Goal: Task Accomplishment & Management: Complete application form

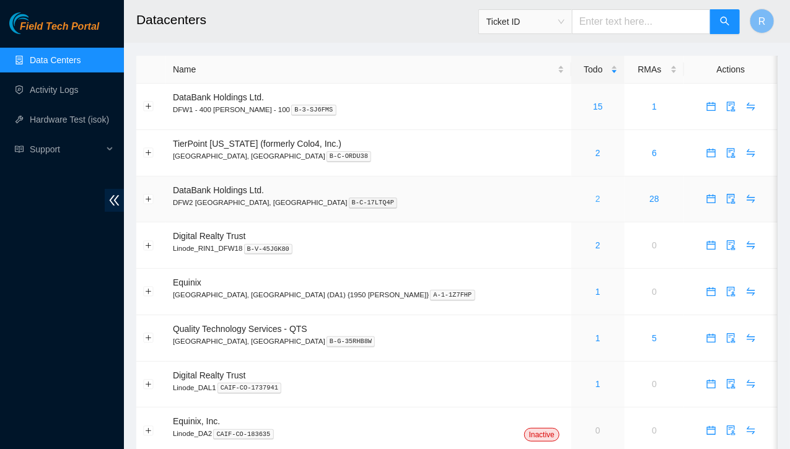
click at [595, 198] on link "2" at bounding box center [597, 199] width 5 height 10
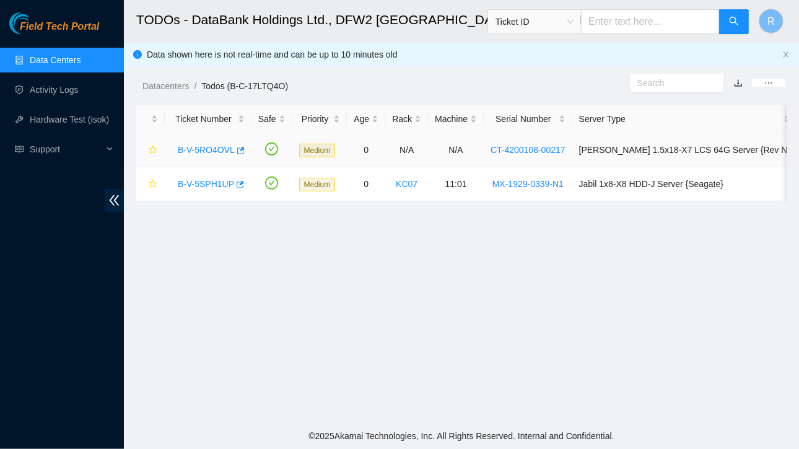
click at [214, 150] on link "B-V-5RO4OVL" at bounding box center [206, 150] width 57 height 10
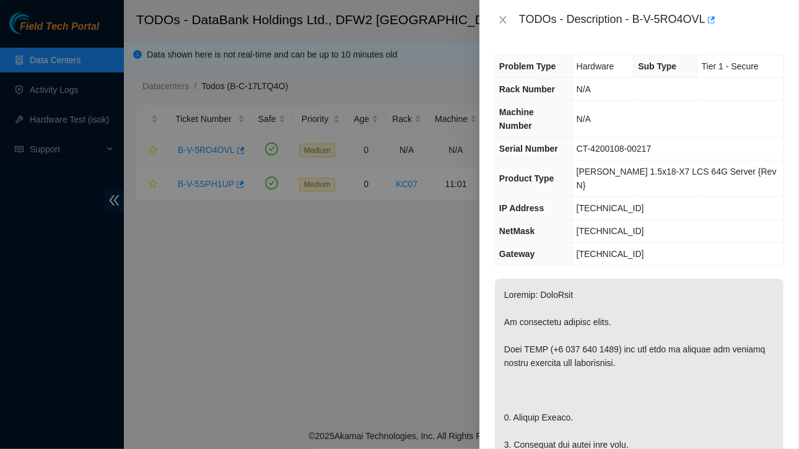
click at [214, 150] on div at bounding box center [399, 224] width 799 height 449
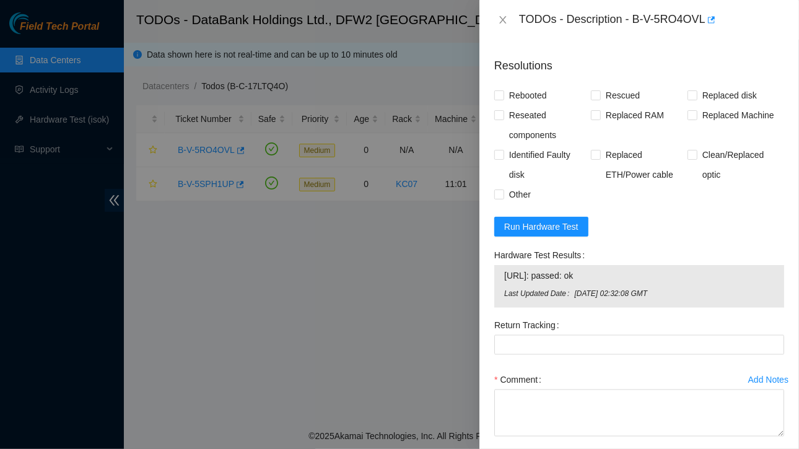
scroll to position [1039, 0]
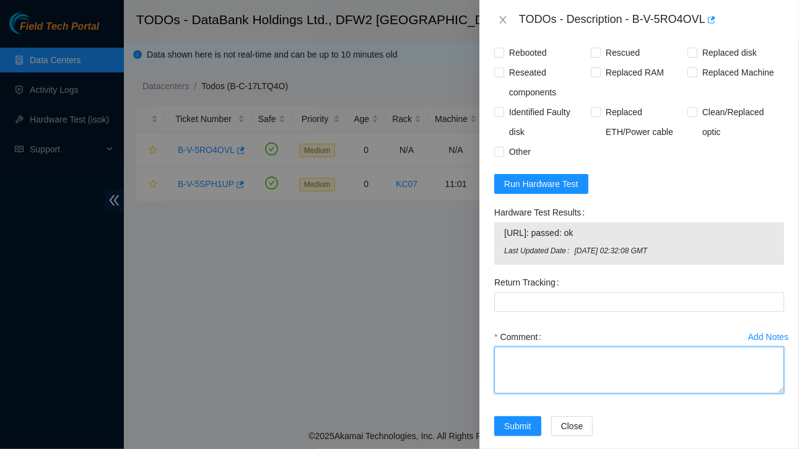
click at [521, 360] on textarea "Comment" at bounding box center [639, 370] width 290 height 47
paste textarea "Ticket:B-V-5RO4OVL Service Order: B-V-5RTYK8K Tracking Numbers: 417328420824 Se…"
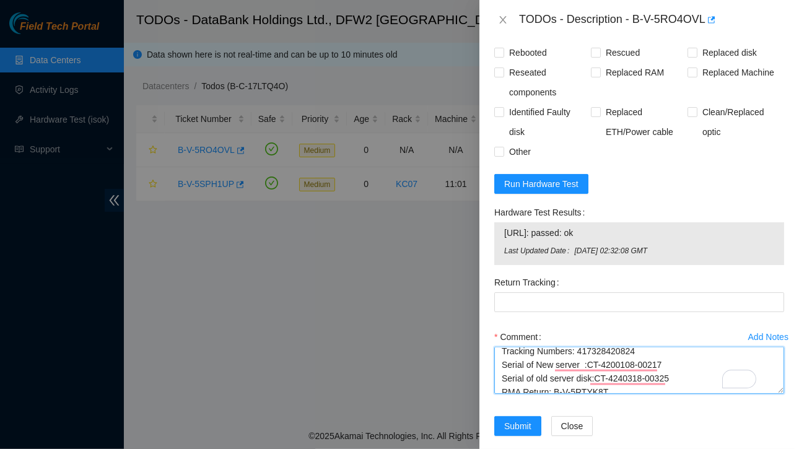
scroll to position [0, 0]
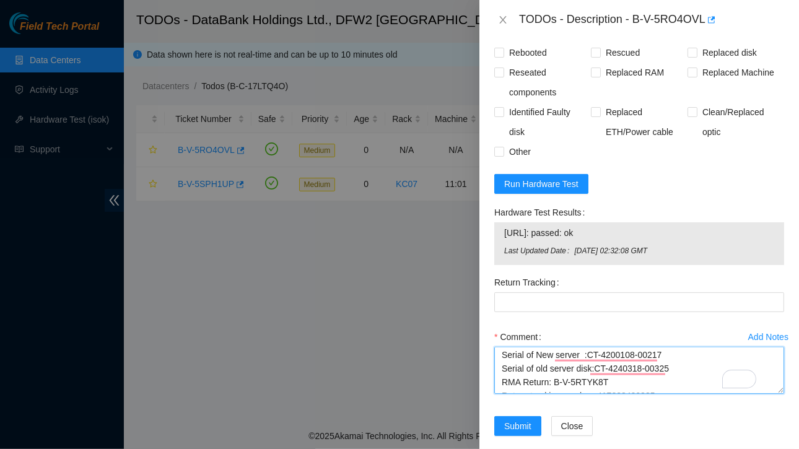
click at [590, 359] on textarea "Contacted NOCC got approved Ticket:B-V-5RO4OVL Service Order: B-V-5RTYK8K Track…" at bounding box center [639, 370] width 290 height 47
click at [590, 355] on textarea "Contacted NOCC got approved Ticket:B-V-5RO4OVL Service Order: B-V-5RTYK8K Track…" at bounding box center [639, 370] width 290 height 47
drag, startPoint x: 596, startPoint y: 346, endPoint x: 660, endPoint y: 352, distance: 64.0
click at [660, 352] on textarea "Contacted NOCC got approved Ticket:B-V-5RO4OVL Service Order: B-V-5RTYK8K Track…" at bounding box center [639, 370] width 290 height 47
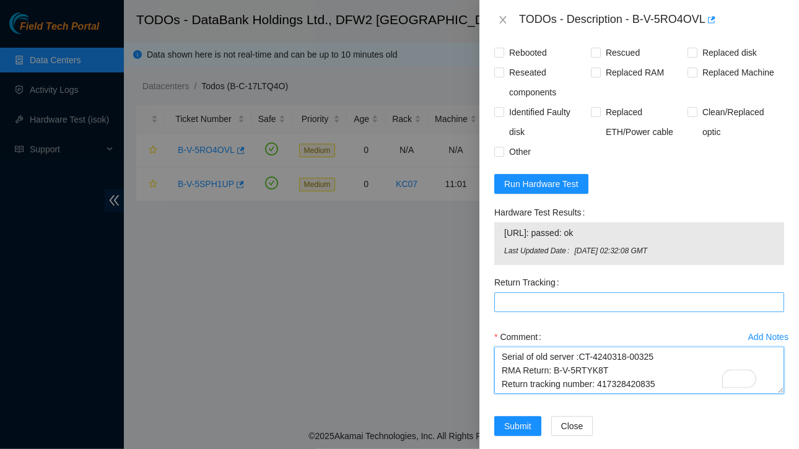
type textarea "Contacted NOCC got approved Ticket:B-V-5RO4OVL Service Order: B-V-5RTYK8K Track…"
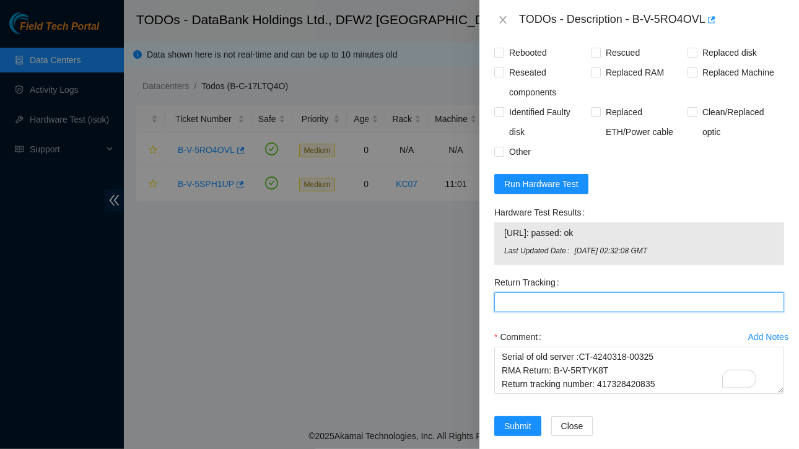
click at [580, 292] on Tracking "Return Tracking" at bounding box center [639, 302] width 290 height 20
paste Tracking "417328420835"
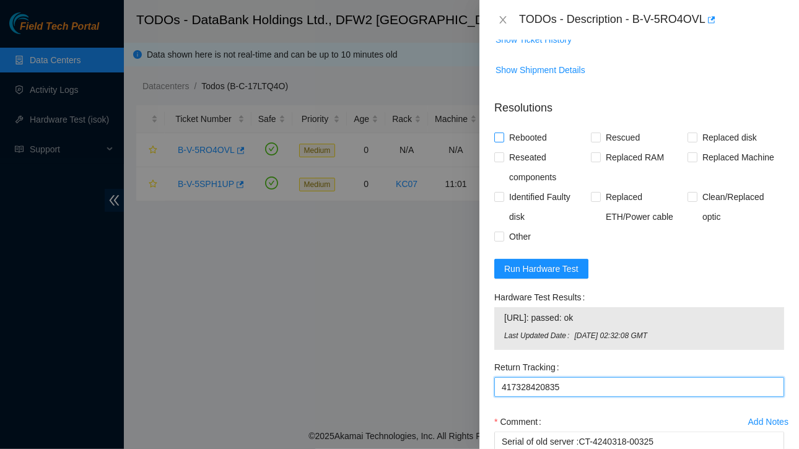
type Tracking "417328420835"
drag, startPoint x: 497, startPoint y: 118, endPoint x: 642, endPoint y: 94, distance: 147.0
click at [642, 94] on p "Resolutions" at bounding box center [639, 103] width 290 height 27
click at [502, 133] on input "Rebooted" at bounding box center [498, 137] width 9 height 9
checkbox input "true"
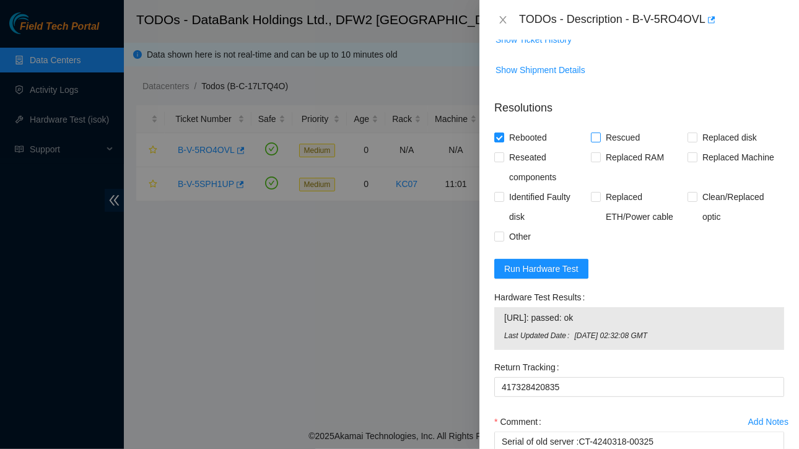
click at [593, 133] on input "Rescued" at bounding box center [595, 137] width 9 height 9
checkbox input "true"
click at [689, 152] on input "Replaced Machine" at bounding box center [691, 156] width 9 height 9
checkbox input "true"
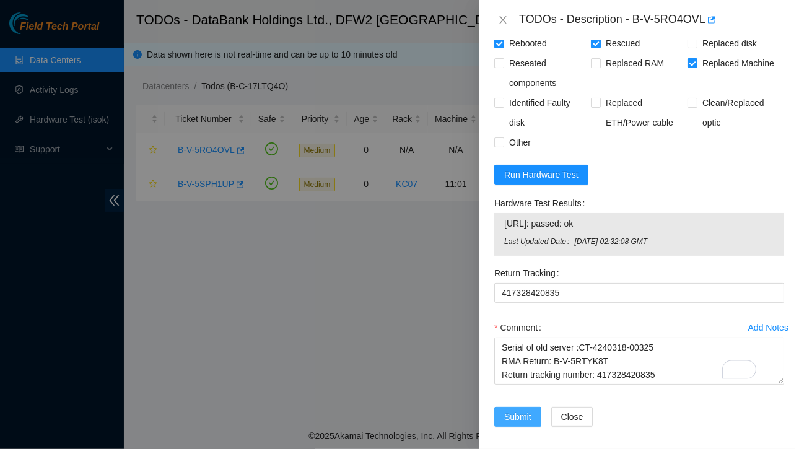
click at [515, 410] on span "Submit" at bounding box center [517, 417] width 27 height 14
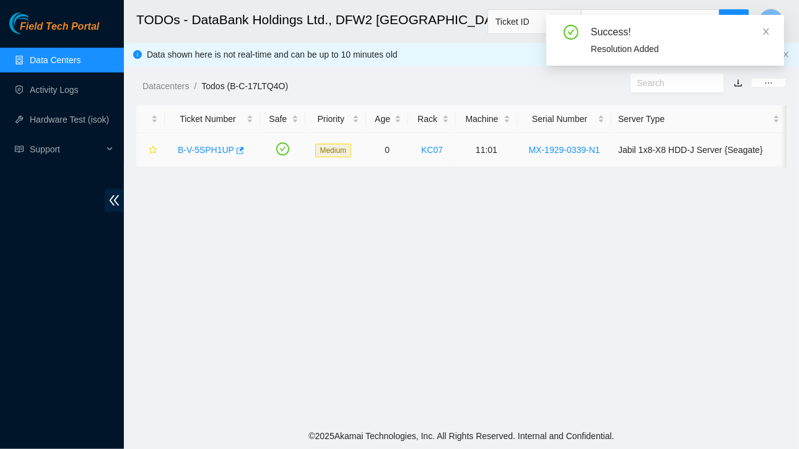
click at [212, 149] on link "B-V-5SPH1UP" at bounding box center [206, 150] width 56 height 10
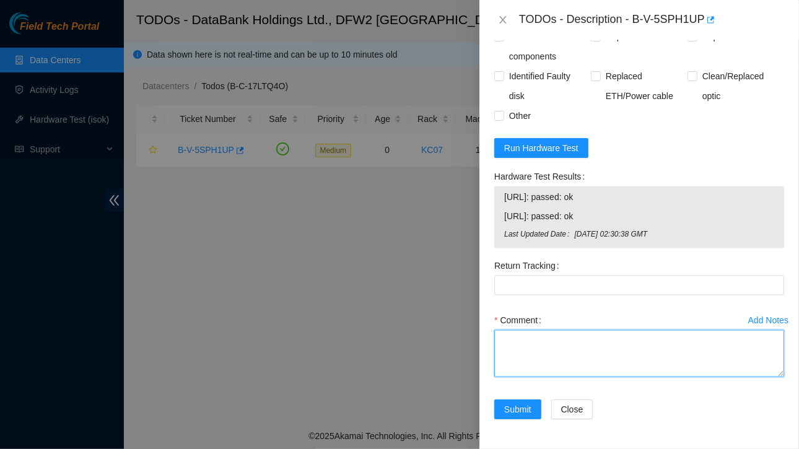
click at [543, 353] on textarea "Comment" at bounding box center [639, 353] width 290 height 47
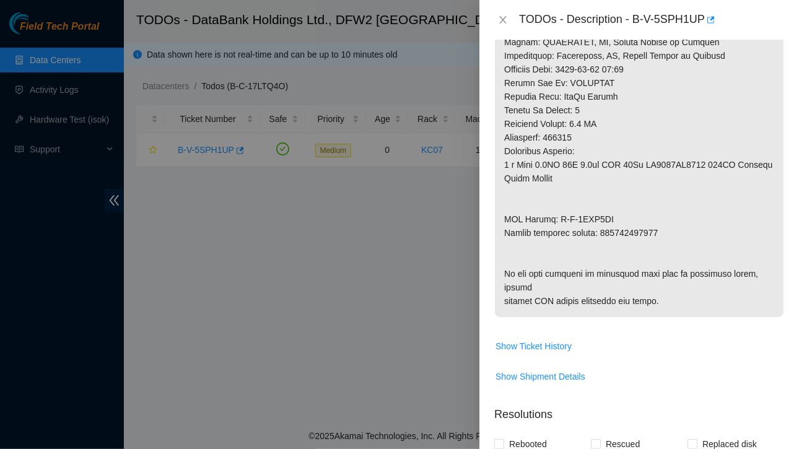
scroll to position [547, 0]
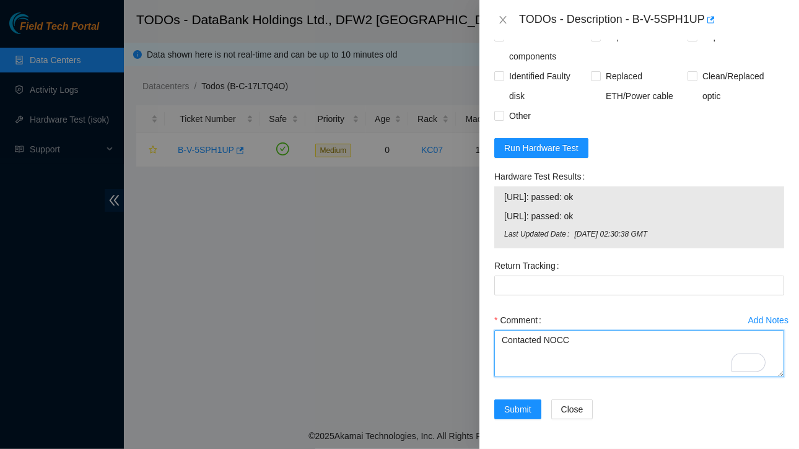
paste textarea "Ticket:B-V-5SPH1UP Service Order: B-V-5SQT5MN Tracking Numbers: 463470040614 Se…"
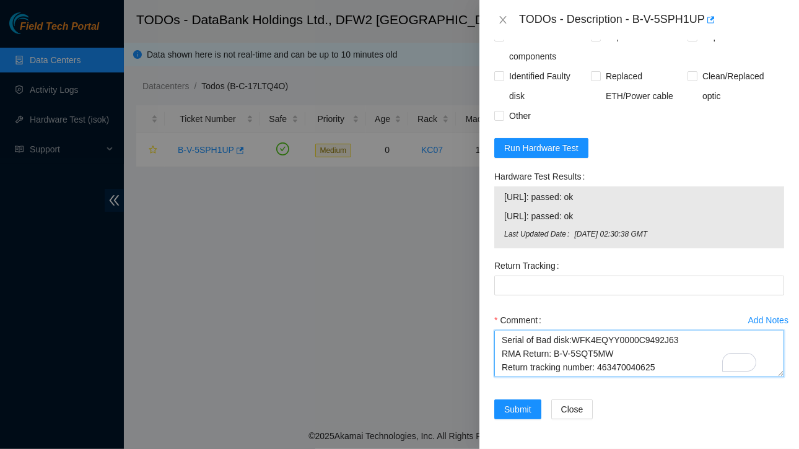
drag, startPoint x: 596, startPoint y: 336, endPoint x: 656, endPoint y: 338, distance: 60.1
click at [656, 338] on textarea "Contacted NOCC Ticket:B-V-5SPH1UP Service Order: B-V-5SQT5MN Tracking Numbers: …" at bounding box center [639, 353] width 290 height 47
type textarea "Contacted NOCC Ticket:B-V-5SPH1UP Service Order: B-V-5SQT5MN Tracking Numbers: …"
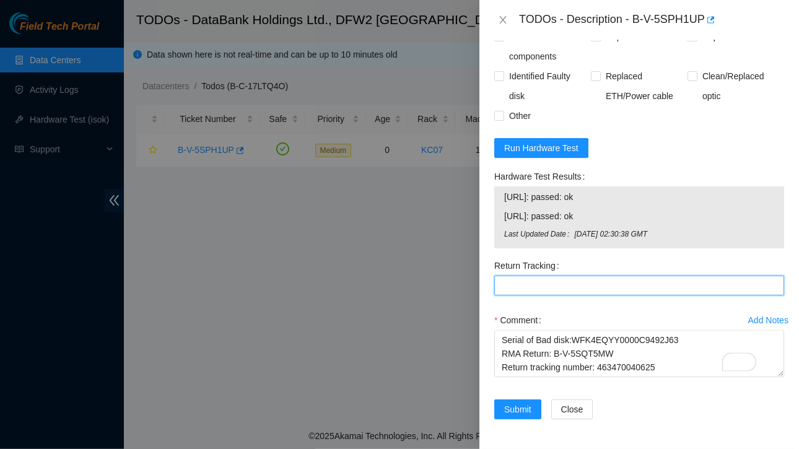
click at [521, 276] on Tracking "Return Tracking" at bounding box center [639, 286] width 290 height 20
paste Tracking "463470040625"
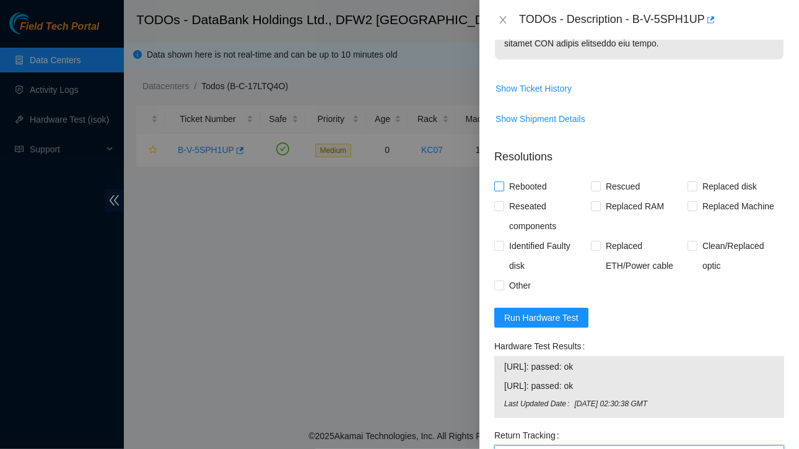
type Tracking "463470040625"
click at [497, 190] on input "Rebooted" at bounding box center [498, 185] width 9 height 9
checkbox input "true"
click at [593, 190] on input "Rescued" at bounding box center [595, 185] width 9 height 9
checkbox input "true"
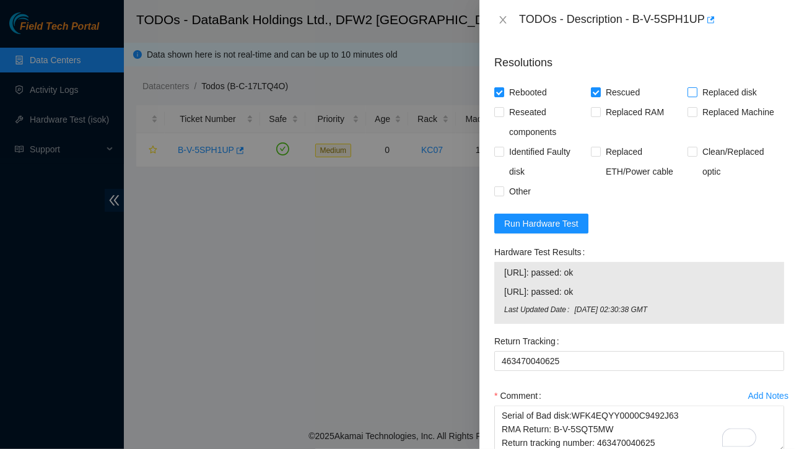
click at [687, 96] on input "Replaced disk" at bounding box center [691, 91] width 9 height 9
checkbox input "true"
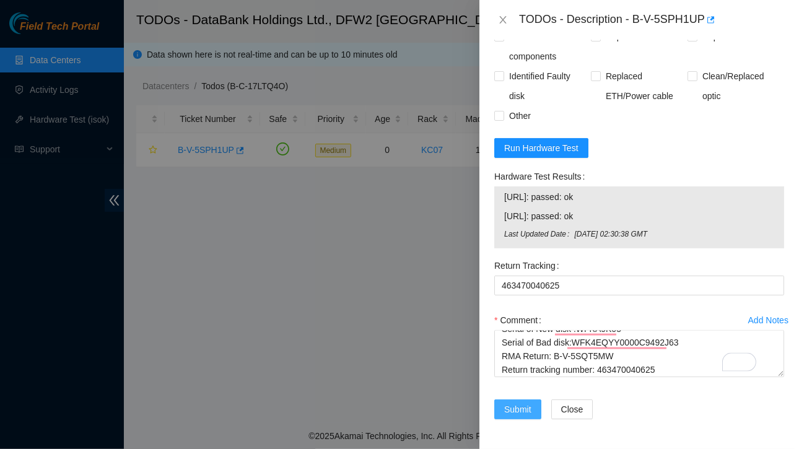
click at [511, 403] on span "Submit" at bounding box center [517, 410] width 27 height 14
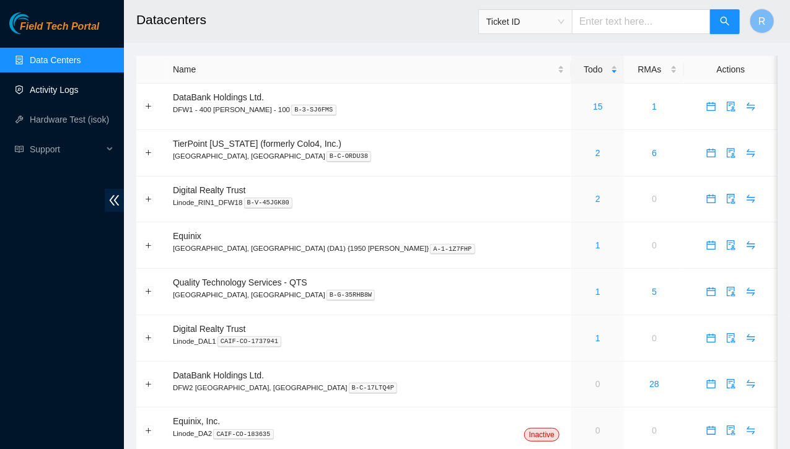
click at [53, 87] on link "Activity Logs" at bounding box center [54, 90] width 49 height 10
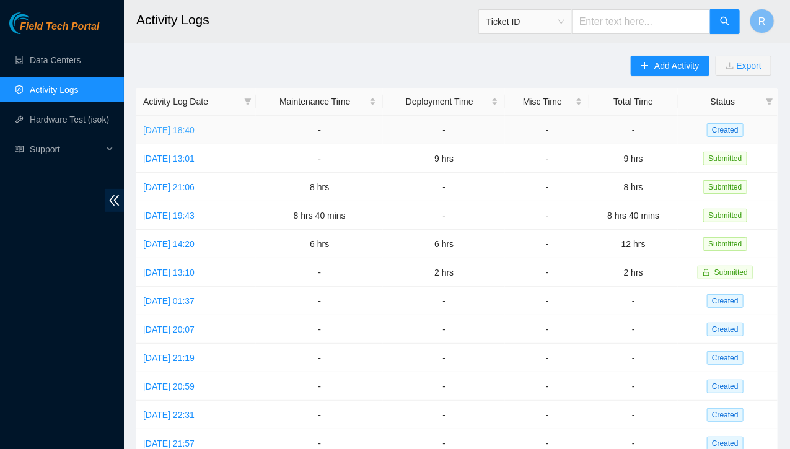
click at [194, 130] on link "[DATE] 18:40" at bounding box center [168, 130] width 51 height 10
